Goal: Find specific page/section: Find specific page/section

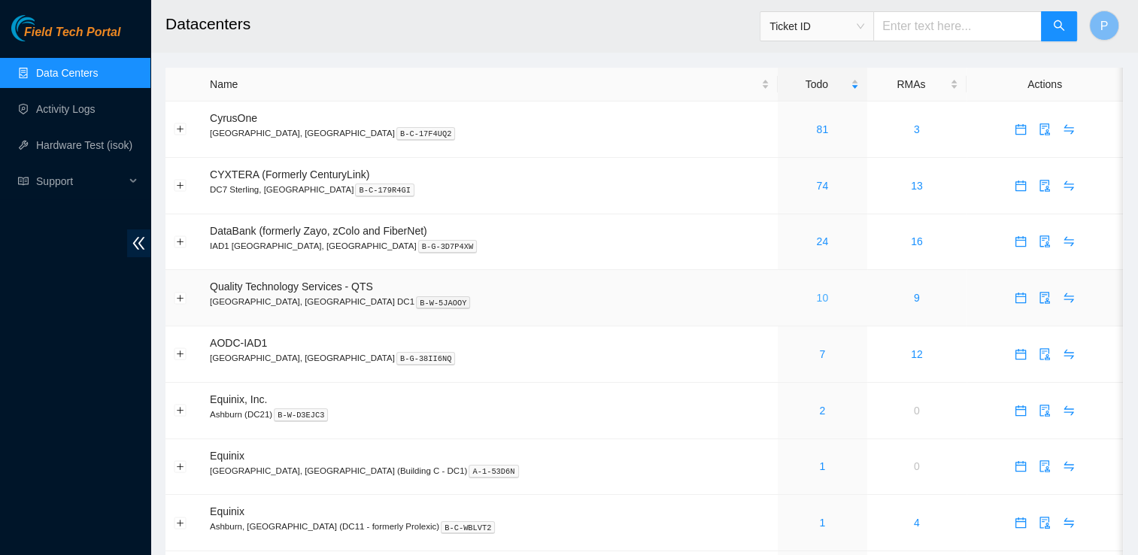
click at [816, 302] on link "10" at bounding box center [822, 298] width 12 height 12
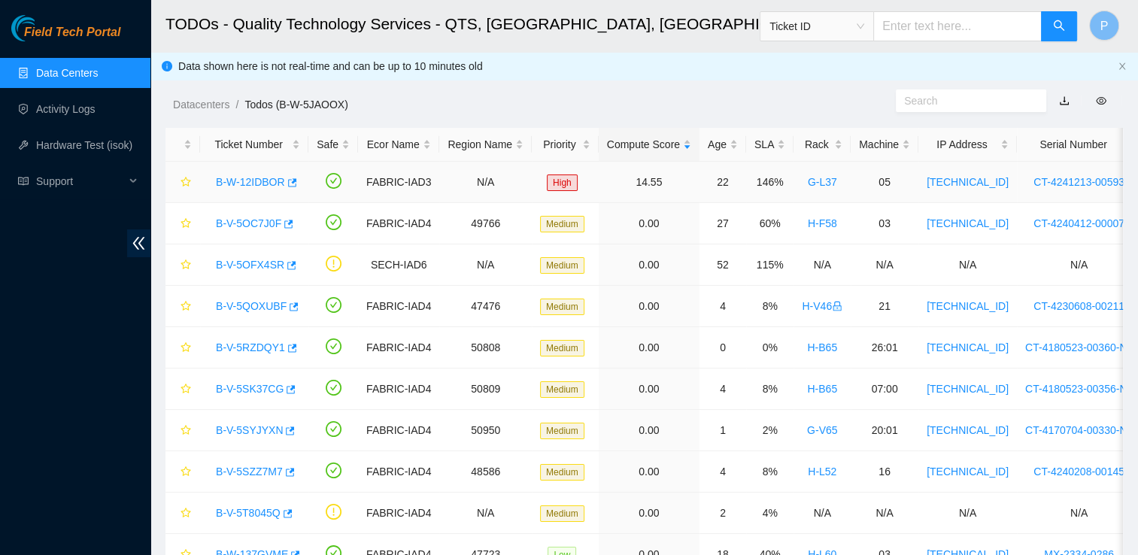
click at [268, 185] on link "B-W-12IDBOR" at bounding box center [250, 182] width 69 height 12
click at [240, 182] on link "B-W-12IDBOR" at bounding box center [250, 182] width 69 height 12
click at [255, 233] on div "B-V-5OC7J0F" at bounding box center [254, 223] width 92 height 24
click at [244, 221] on link "B-V-5OC7J0F" at bounding box center [248, 223] width 65 height 12
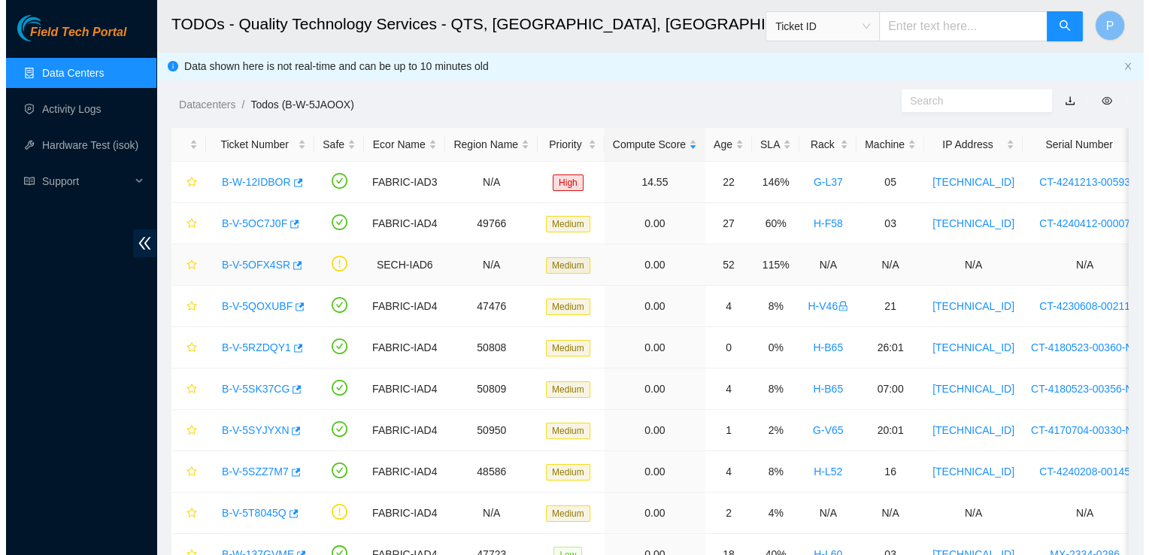
scroll to position [168, 0]
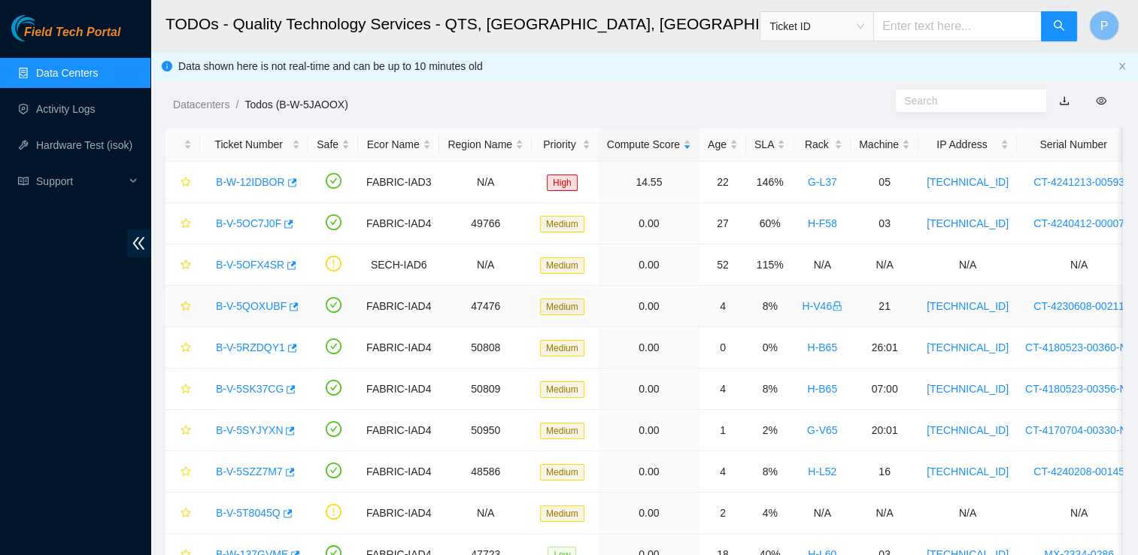
click at [257, 304] on link "B-V-5QOXUBF" at bounding box center [251, 306] width 71 height 12
click at [260, 305] on link "B-V-5QOXUBF" at bounding box center [251, 306] width 71 height 12
click at [257, 351] on link "B-V-5RZDQY1" at bounding box center [250, 348] width 69 height 12
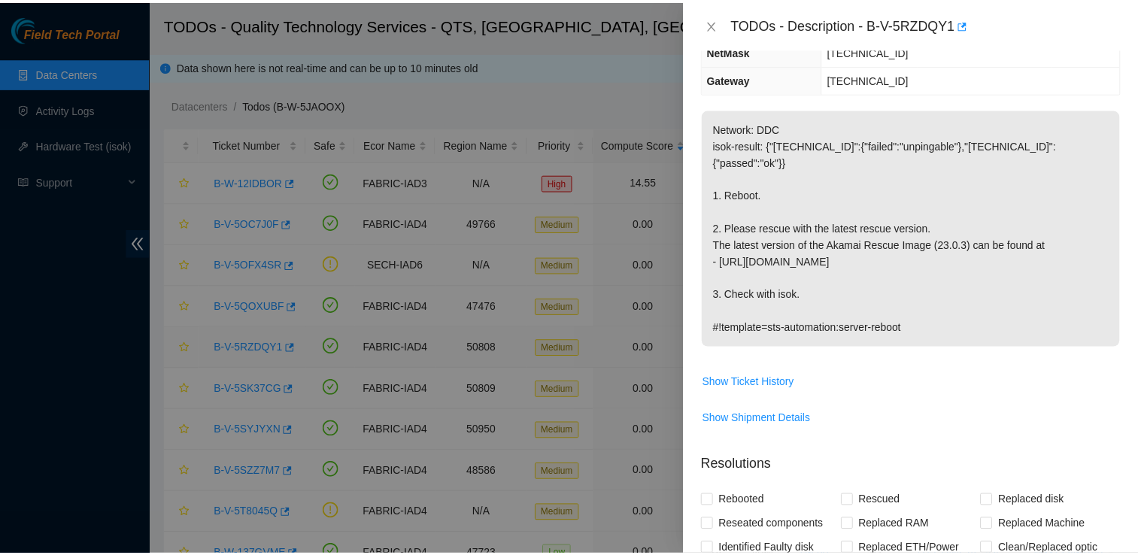
scroll to position [120, 0]
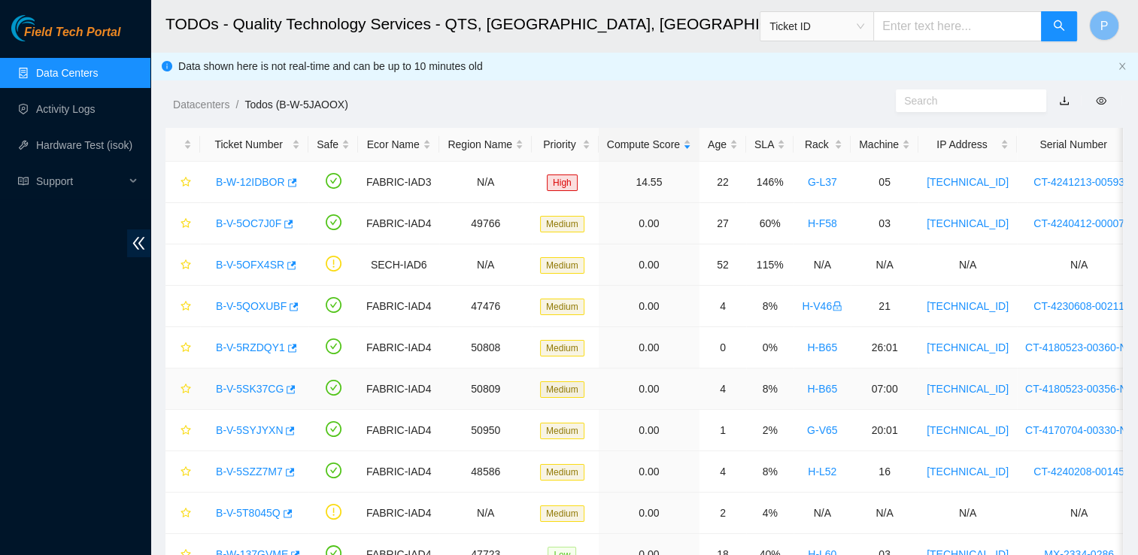
click at [253, 383] on link "B-V-5SK37CG" at bounding box center [250, 389] width 68 height 12
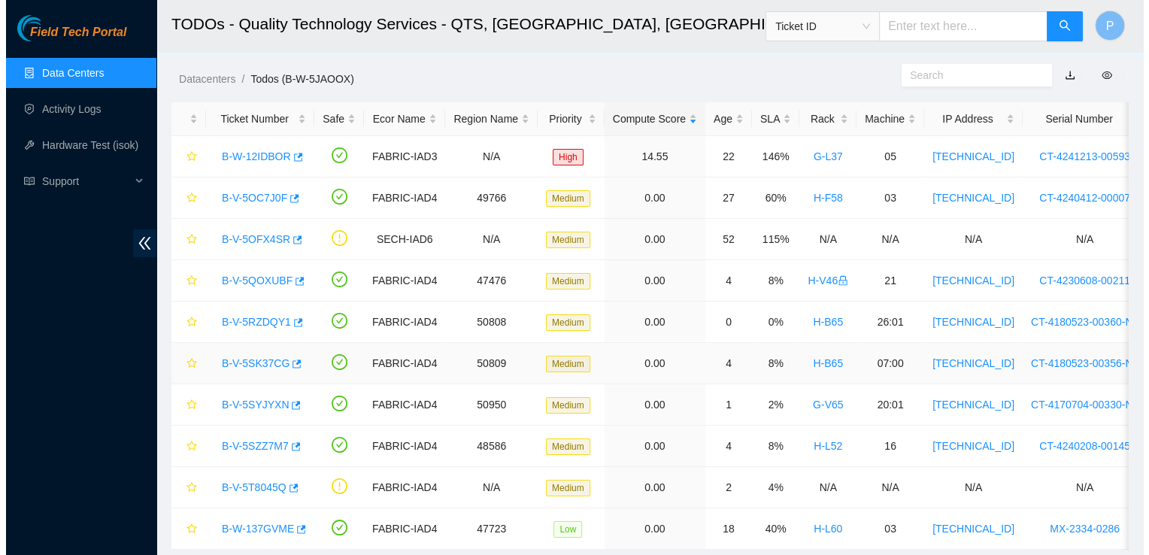
scroll to position [76, 0]
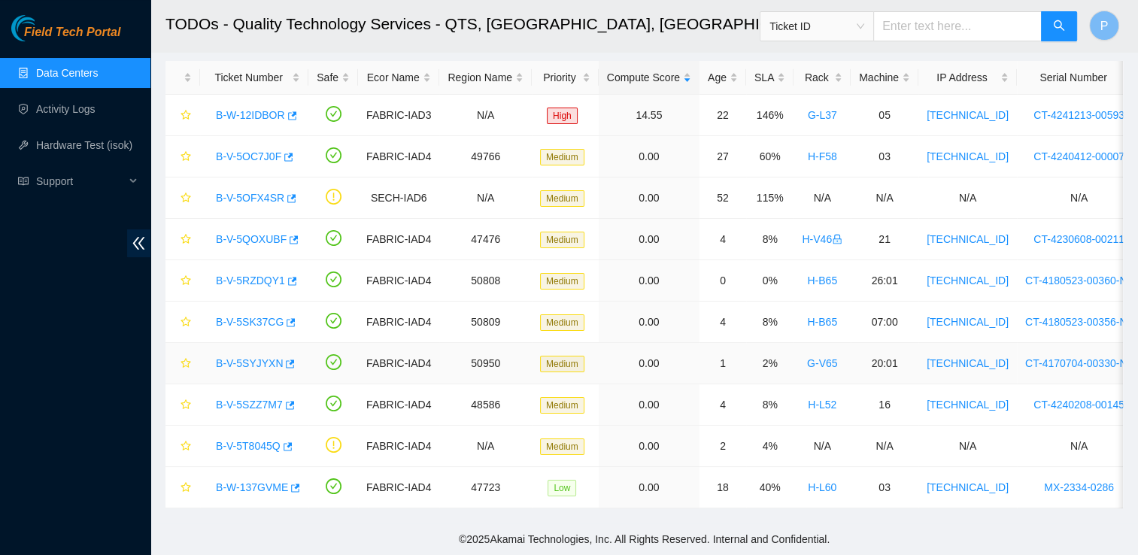
click at [245, 357] on link "B-V-5SYJYXN" at bounding box center [249, 363] width 67 height 12
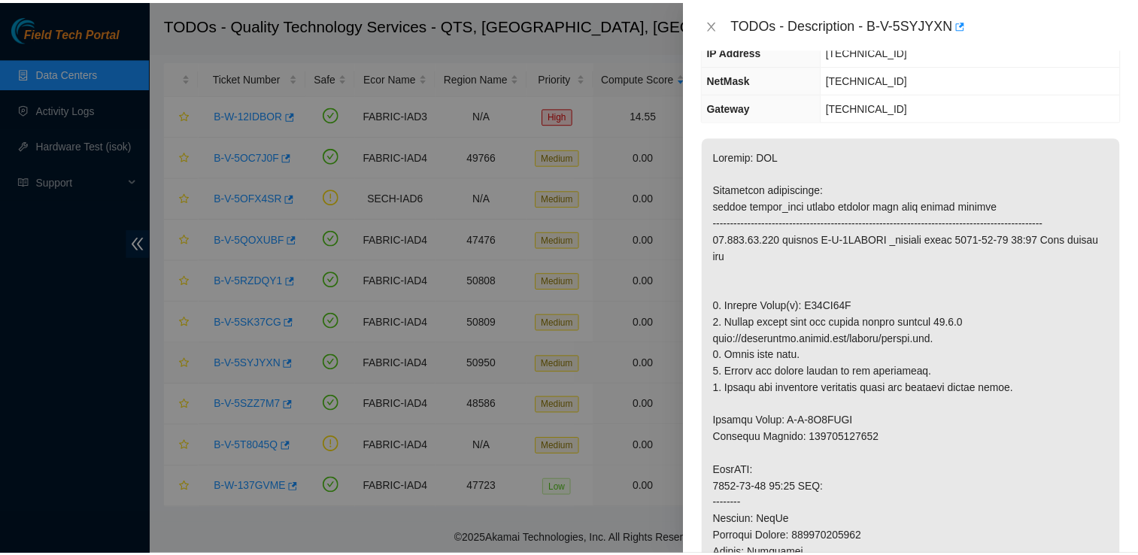
scroll to position [120, 0]
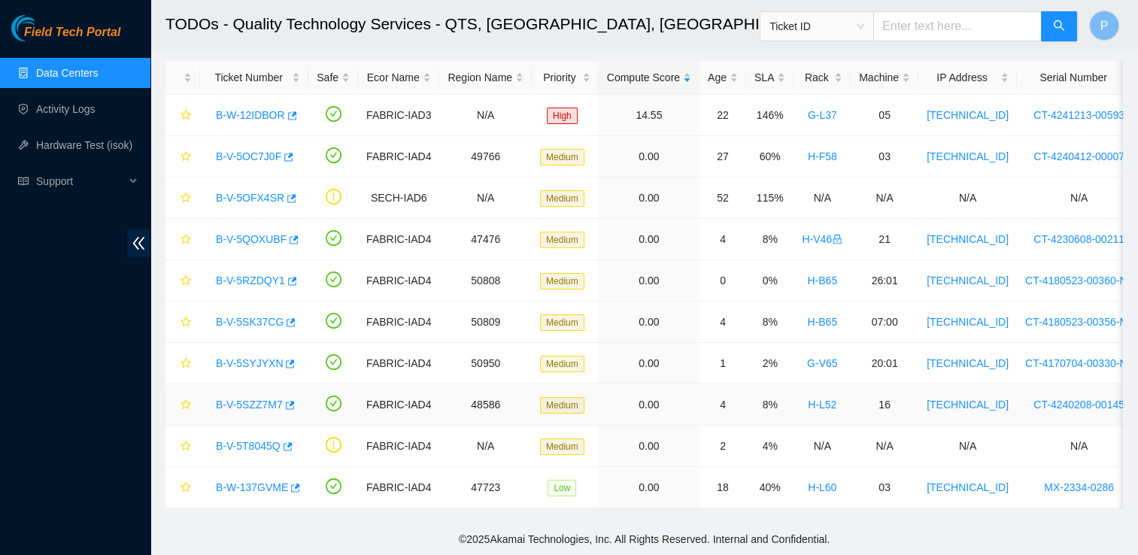
click at [256, 399] on link "B-V-5SZZ7M7" at bounding box center [249, 405] width 67 height 12
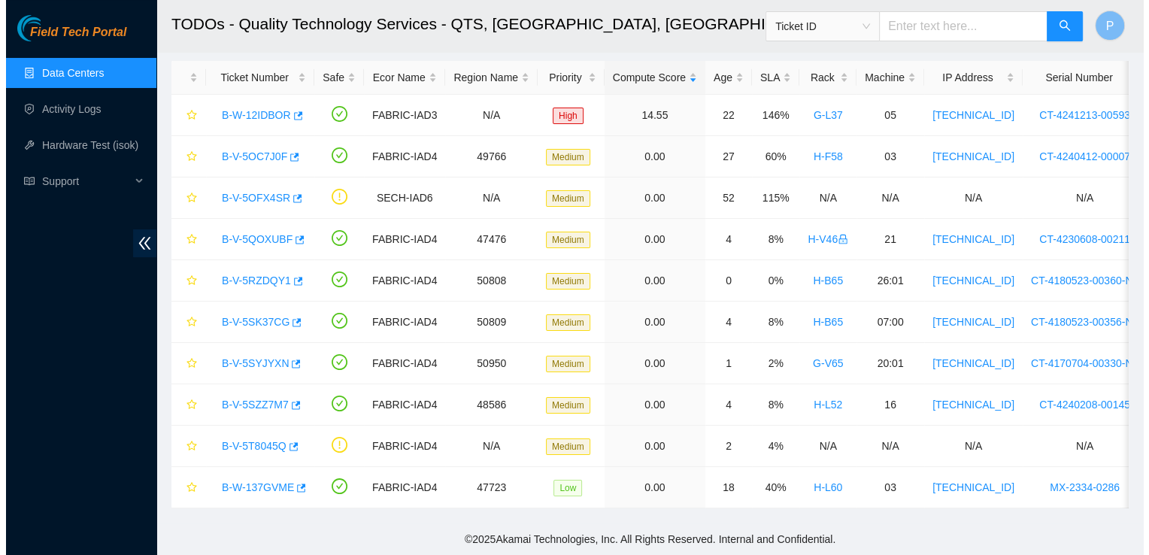
scroll to position [168, 0]
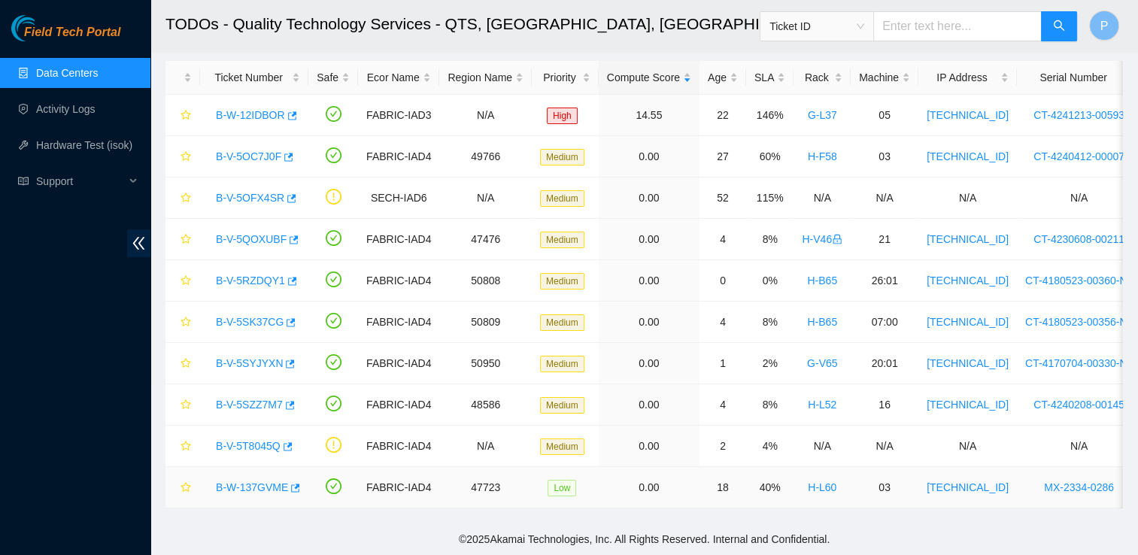
click at [266, 481] on link "B-W-137GVME" at bounding box center [252, 487] width 72 height 12
